Goal: Task Accomplishment & Management: Use online tool/utility

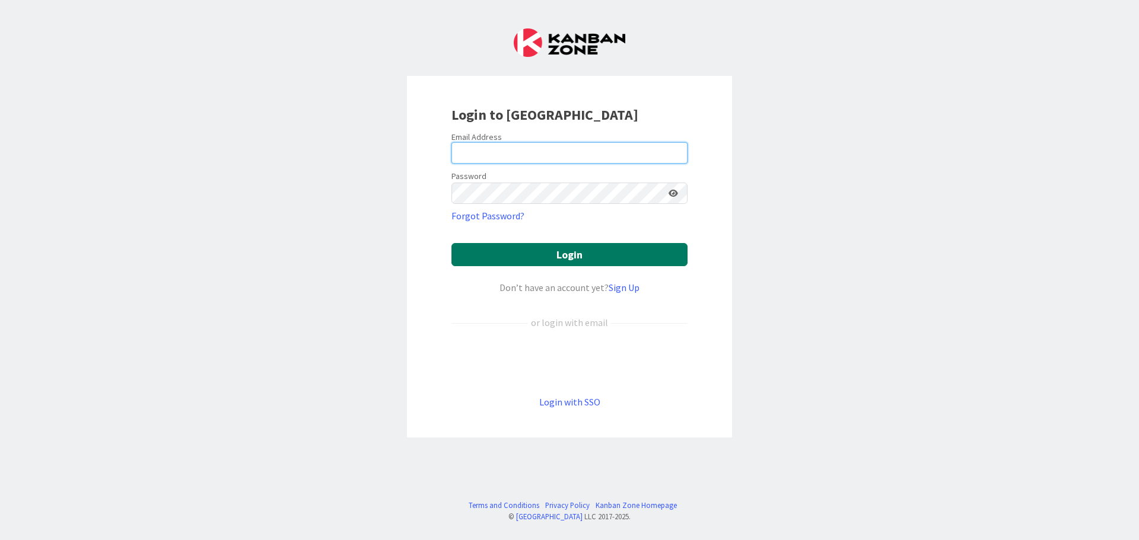
type input "[PERSON_NAME][EMAIL_ADDRESS][DOMAIN_NAME]"
click at [610, 256] on button "Login" at bounding box center [569, 254] width 236 height 23
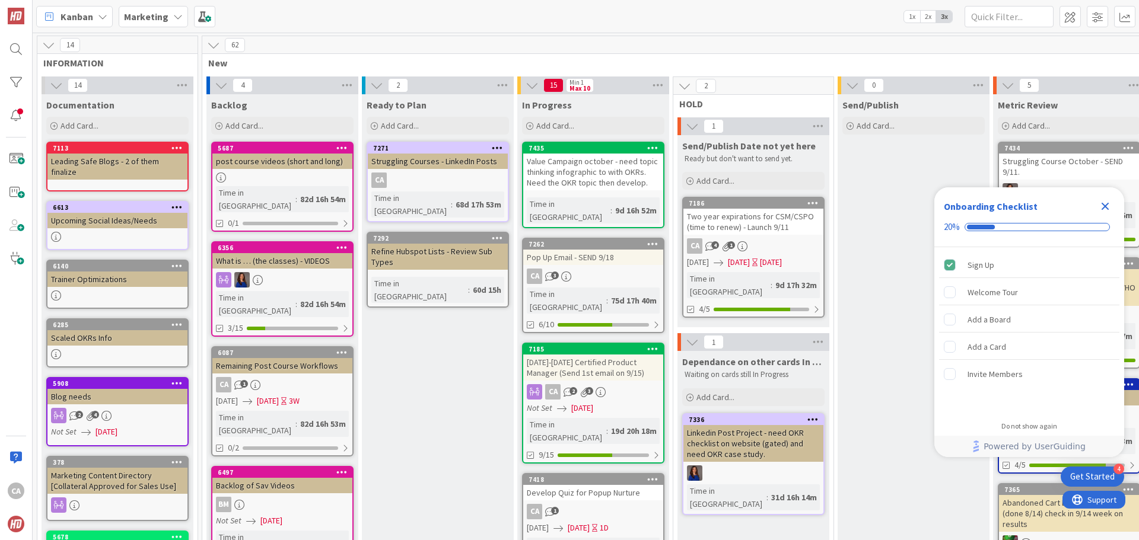
click at [757, 225] on div "Two year expirations for CSM/CSPO (time to renew) - Launch 9/11" at bounding box center [753, 222] width 140 height 26
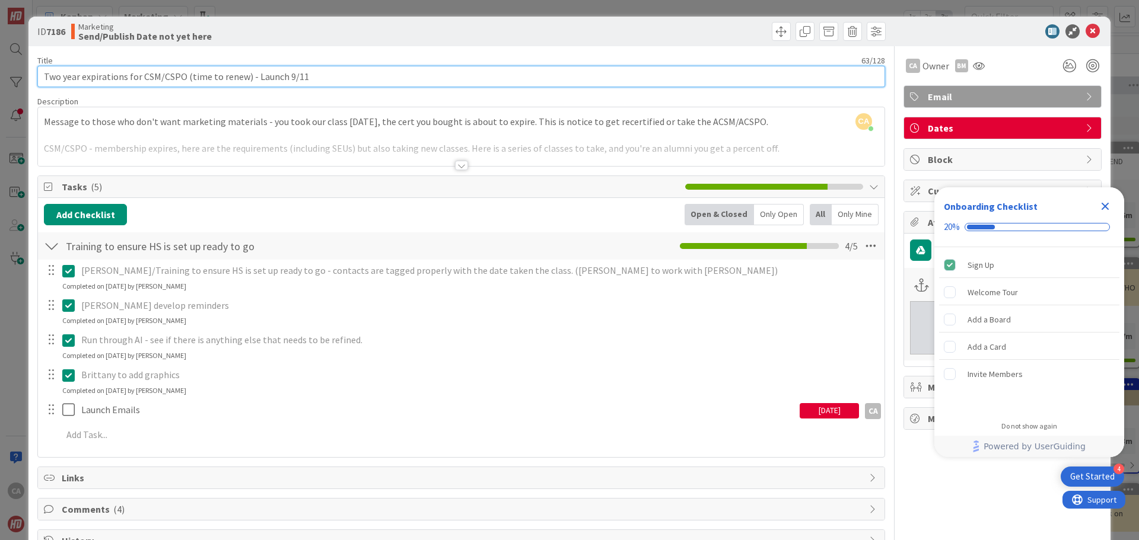
click at [351, 75] on input "Two year expirations for CSM/CSPO (time to renew) - Launch 9/11" at bounding box center [461, 76] width 848 height 21
type input "Two year expirations for CSM/CSPO (time to renew) - Launch 9/15"
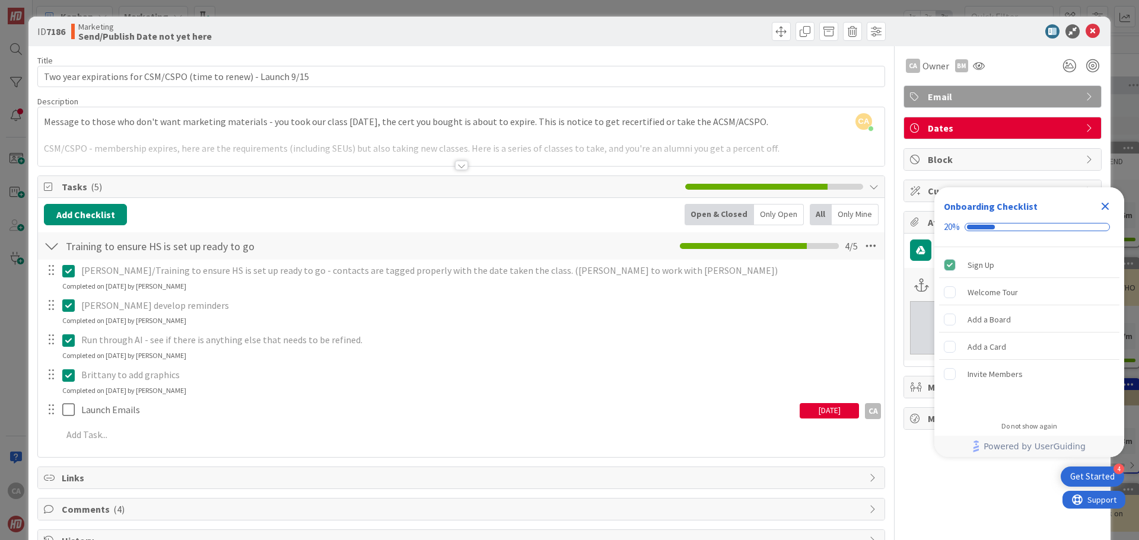
click at [810, 412] on div "[DATE]" at bounding box center [829, 410] width 59 height 15
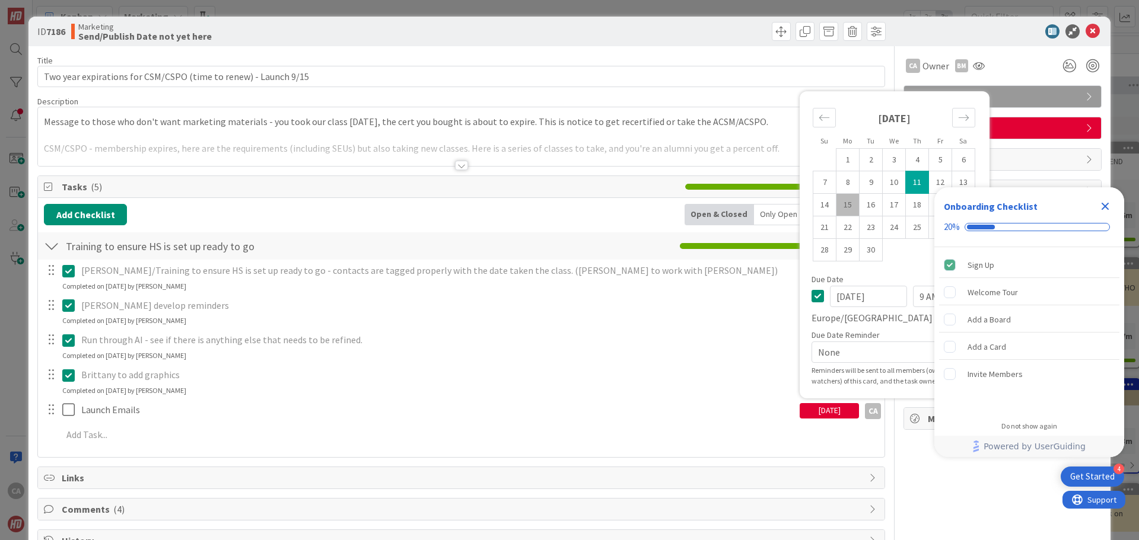
click at [836, 205] on td "15" at bounding box center [847, 204] width 23 height 23
type input "[DATE]"
click at [926, 24] on div "ID 7186 Marketing Send/Publish Date not yet here" at bounding box center [569, 32] width 1082 height 30
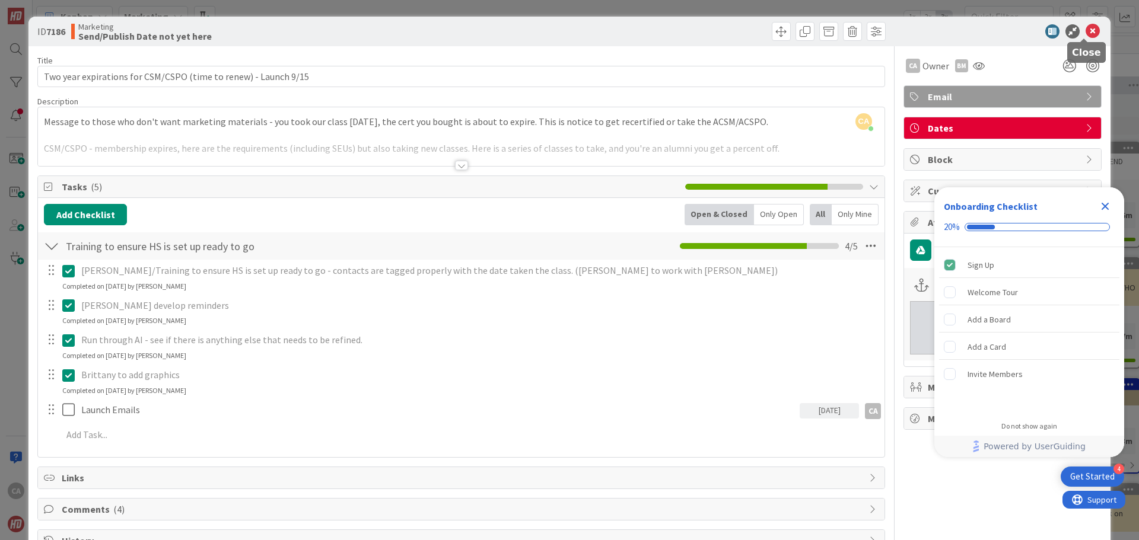
click at [1088, 30] on icon at bounding box center [1092, 31] width 14 height 14
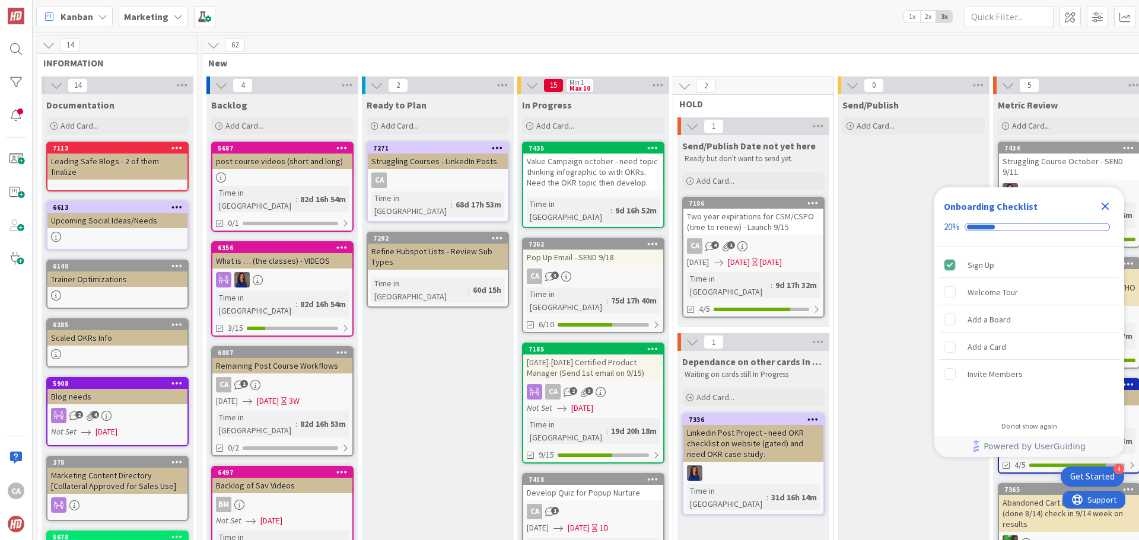
click at [603, 250] on div "Pop Up Email - SEND 9/18" at bounding box center [593, 257] width 140 height 15
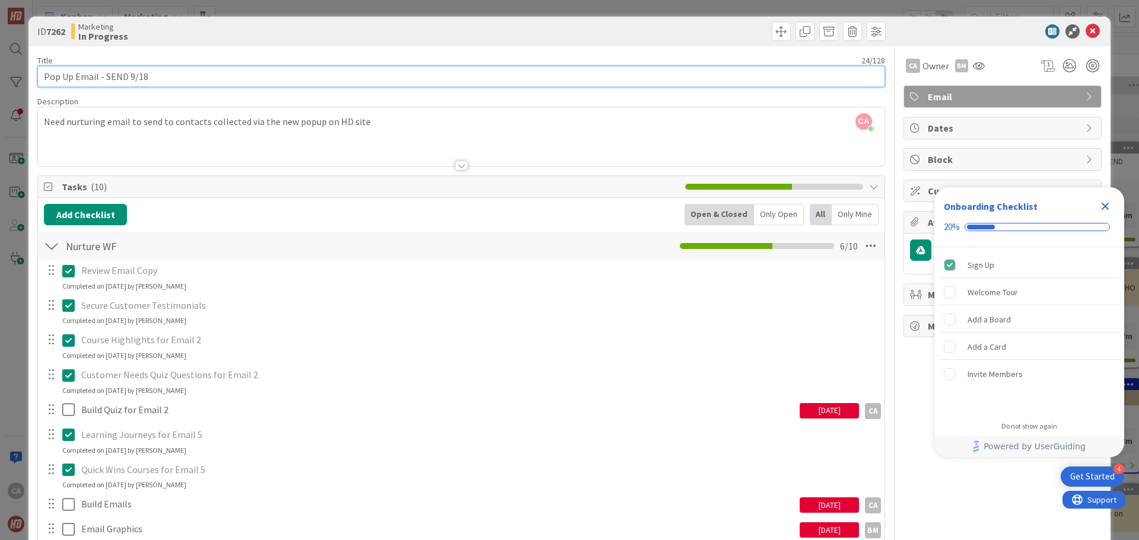
click at [335, 74] on input "Pop Up Email - SEND 9/18" at bounding box center [461, 76] width 848 height 21
type input "Pop Up Email - SEND 9/23"
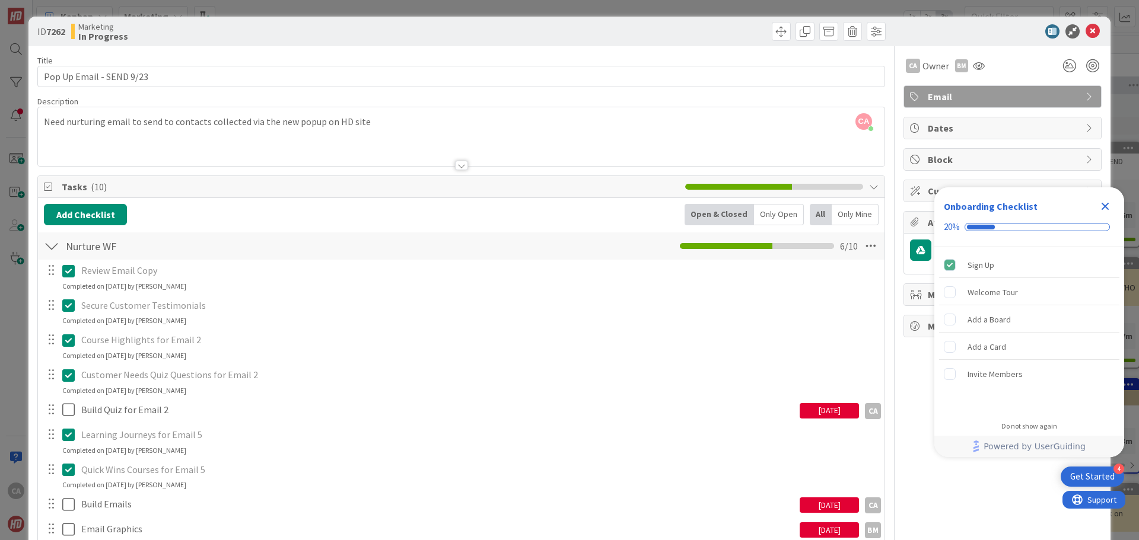
click at [400, 37] on div "Marketing In Progress" at bounding box center [264, 31] width 387 height 19
click at [1085, 32] on icon at bounding box center [1092, 31] width 14 height 14
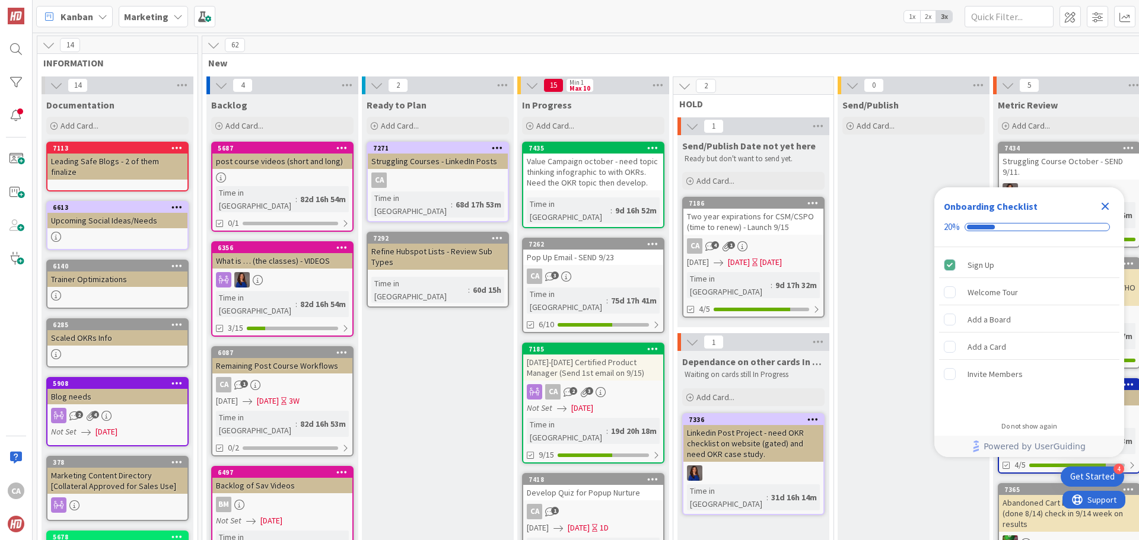
click at [1101, 208] on icon "Close Checklist" at bounding box center [1105, 206] width 14 height 14
